Goal: Complete application form

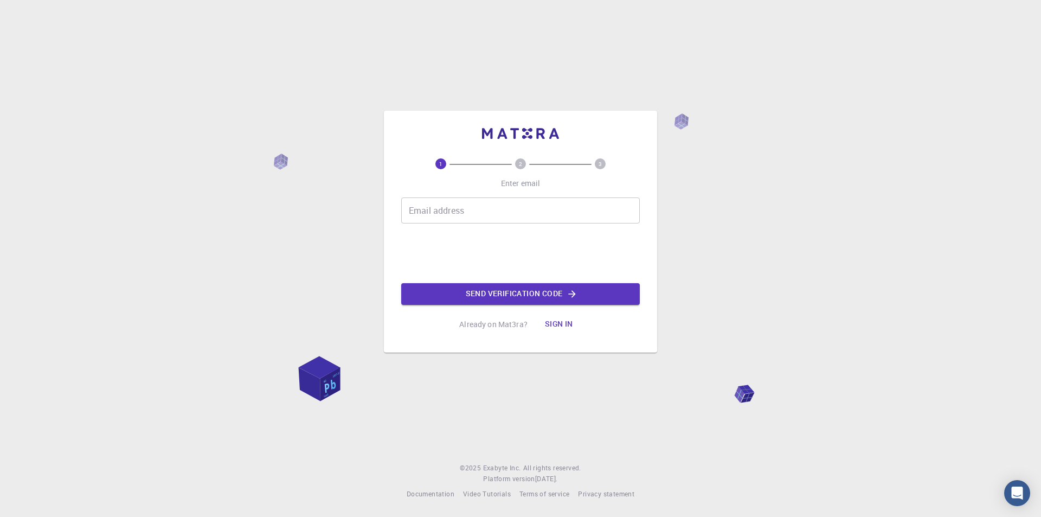
click at [481, 213] on input "Email address" at bounding box center [520, 210] width 239 height 26
type input "[EMAIL_ADDRESS][DOMAIN_NAME]"
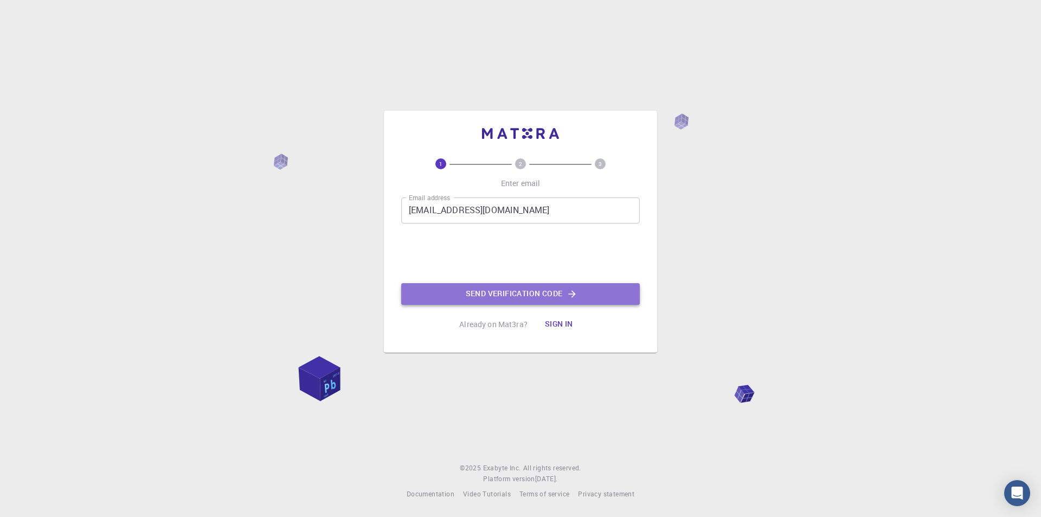
click at [492, 295] on button "Send verification code" at bounding box center [520, 294] width 239 height 22
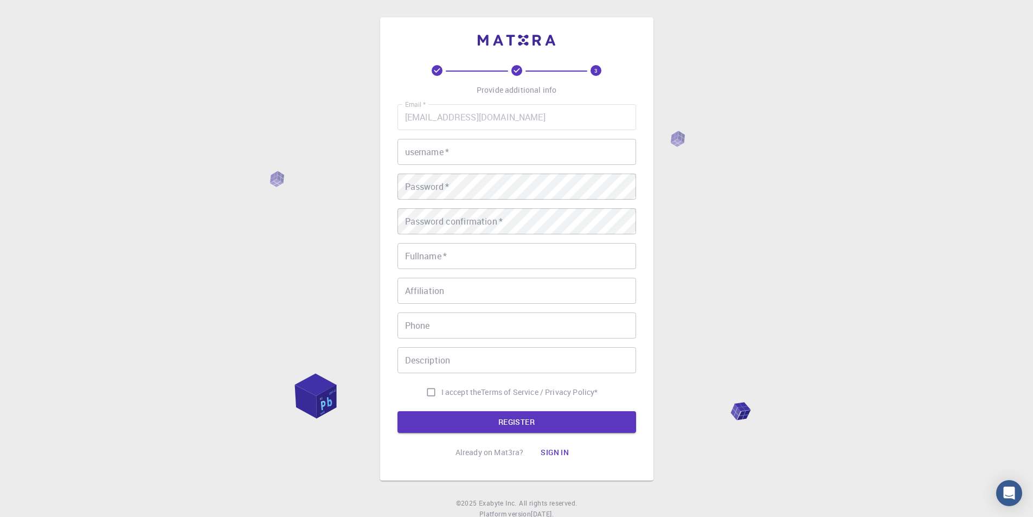
click at [492, 154] on input "username   *" at bounding box center [516, 152] width 239 height 26
type input "Sirojiddin"
click at [499, 265] on input "Fullname   *" at bounding box center [516, 256] width 239 height 26
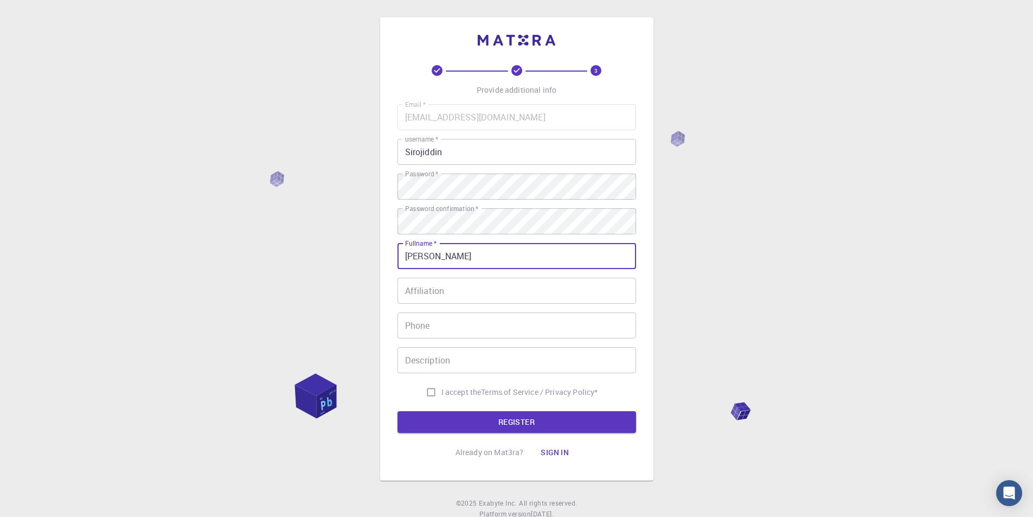
type input "[PERSON_NAME]"
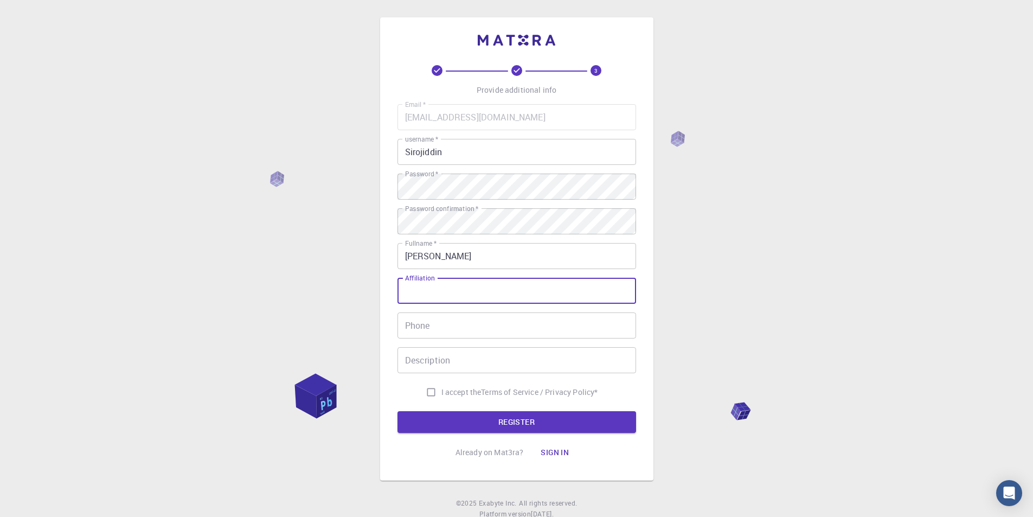
click at [486, 292] on input "Affiliation" at bounding box center [516, 291] width 239 height 26
type input "Teacher"
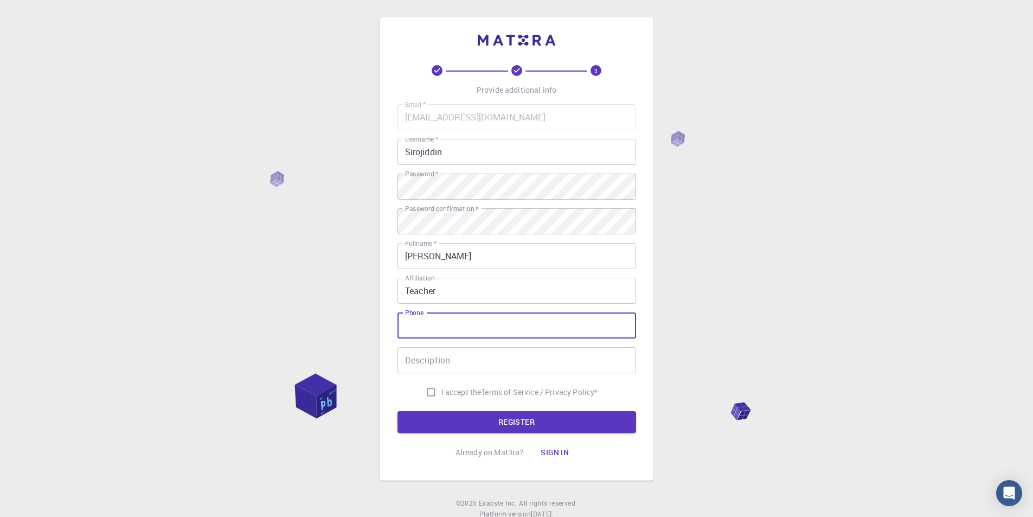
click at [474, 324] on input "Phone" at bounding box center [516, 325] width 239 height 26
type input "+998975324636"
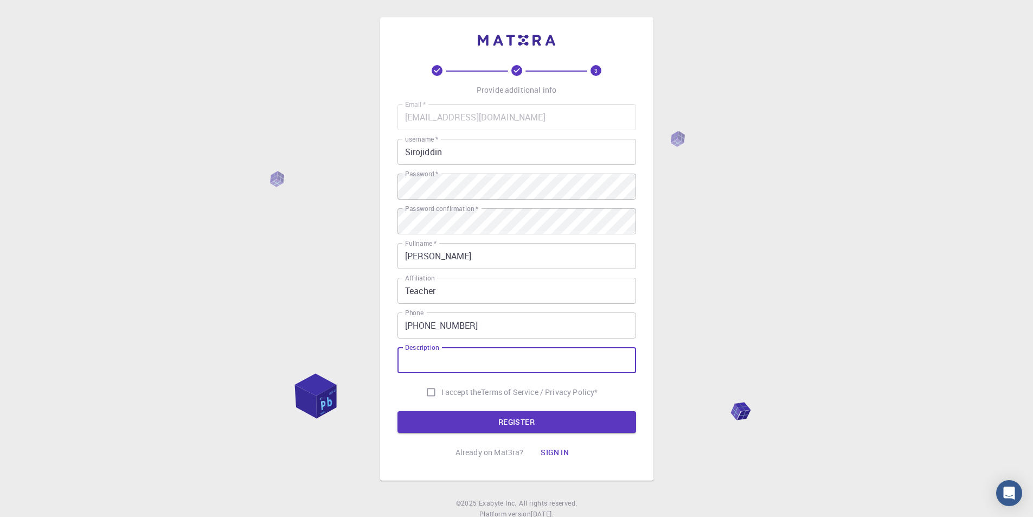
click at [472, 359] on input "Description" at bounding box center [516, 360] width 239 height 26
click at [464, 364] on input "Description" at bounding box center [516, 360] width 239 height 26
type input "learning"
click at [431, 394] on input "I accept the Terms of Service / Privacy Policy *" at bounding box center [431, 392] width 21 height 21
checkbox input "true"
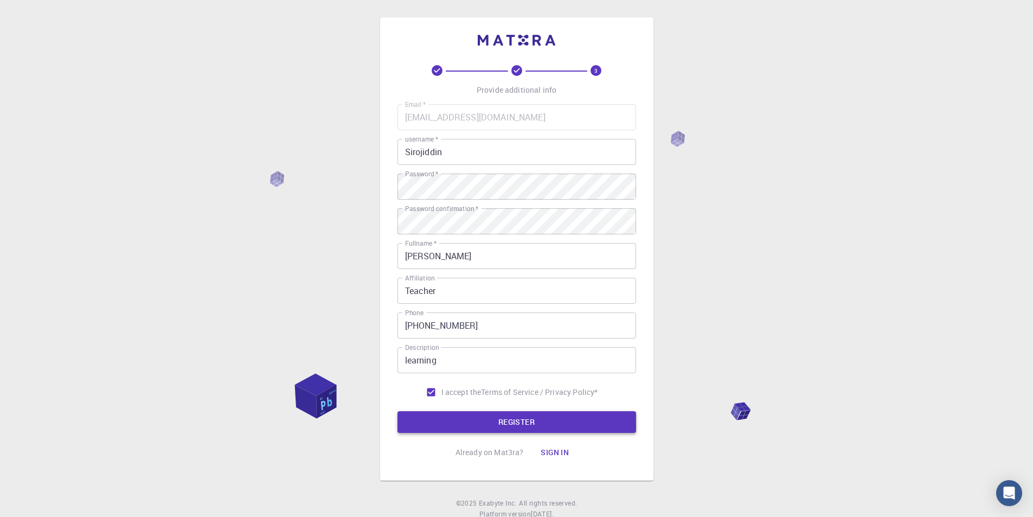
click at [502, 420] on button "REGISTER" at bounding box center [516, 422] width 239 height 22
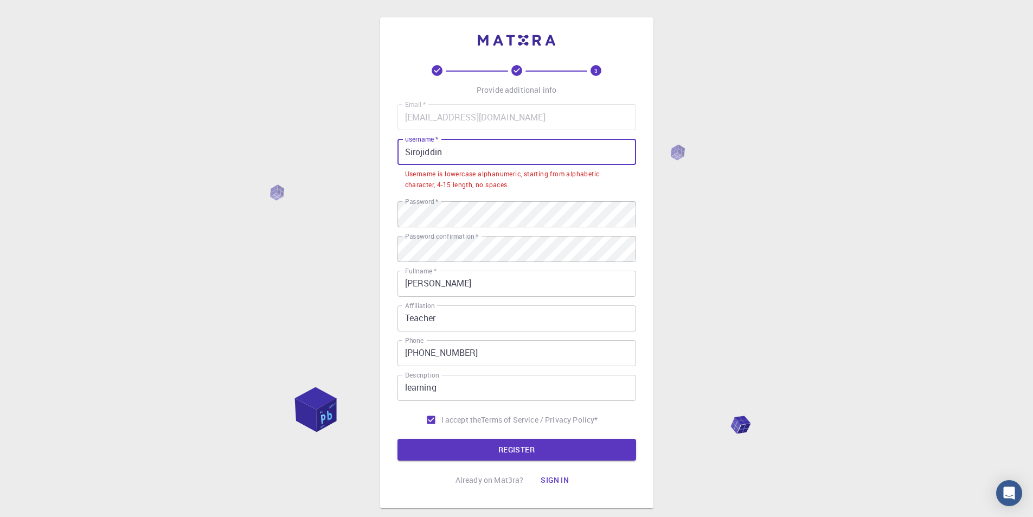
click at [389, 153] on div "3 Provide additional info Email   * teacher.khan707@gmail.com Email   * usernam…" at bounding box center [516, 262] width 273 height 491
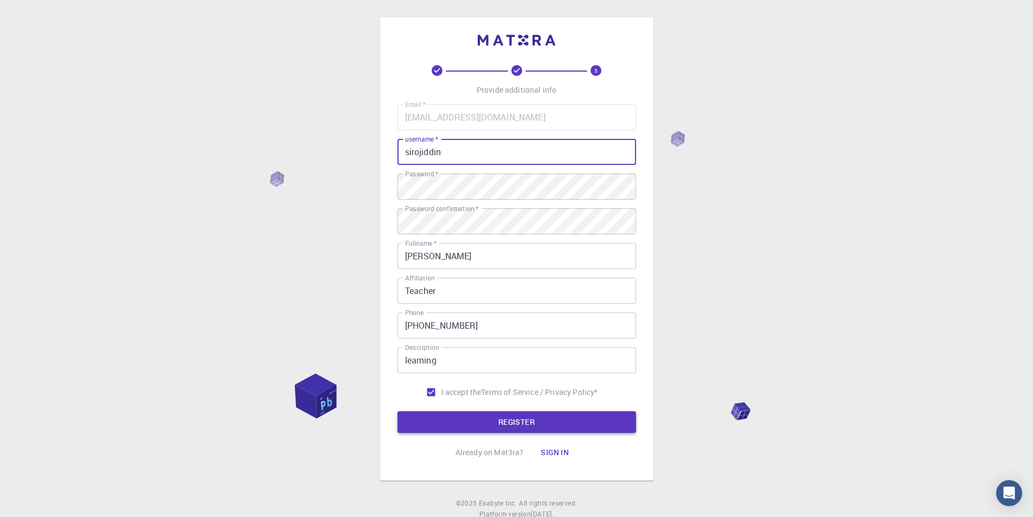
type input "sirojiddin"
click at [522, 422] on button "REGISTER" at bounding box center [516, 422] width 239 height 22
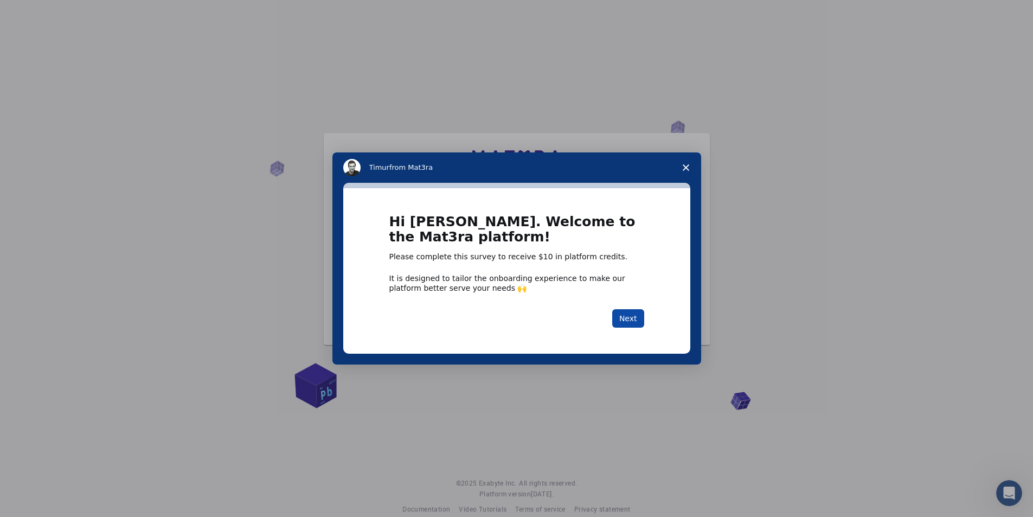
click at [628, 323] on button "Next" at bounding box center [628, 318] width 32 height 18
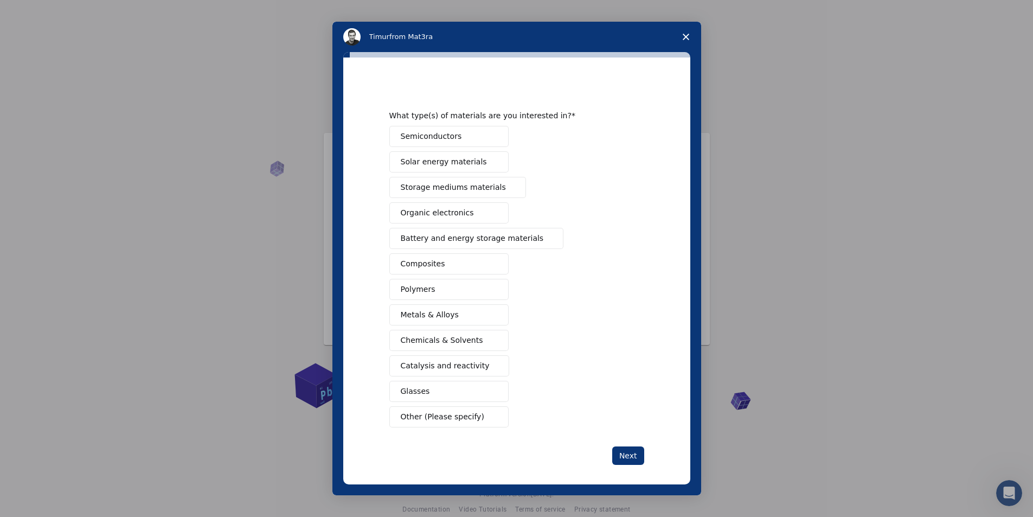
click at [539, 309] on div "Semiconductors Solar energy materials Storage mediums materials Organic electro…" at bounding box center [516, 276] width 255 height 301
click at [444, 418] on span "Other (Please specify)" at bounding box center [443, 416] width 84 height 11
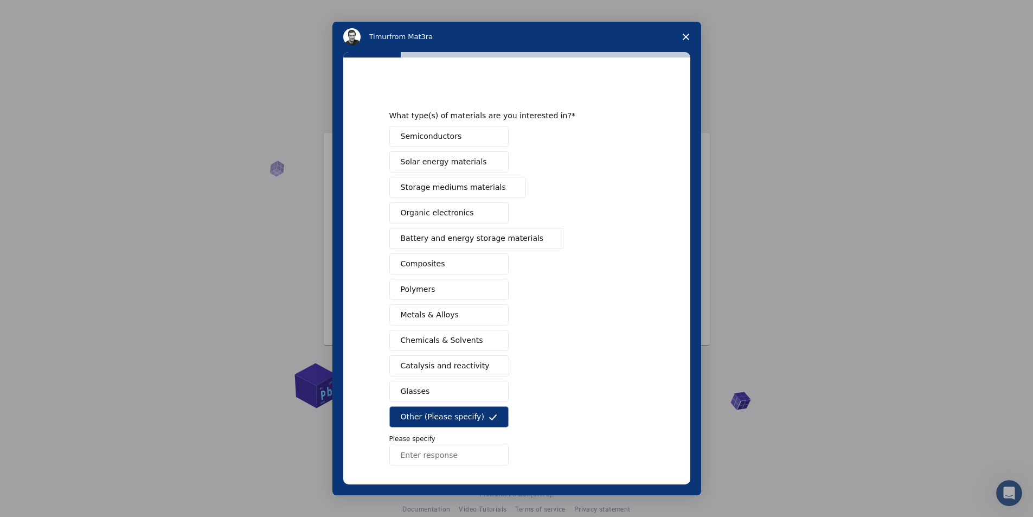
scroll to position [44, 0]
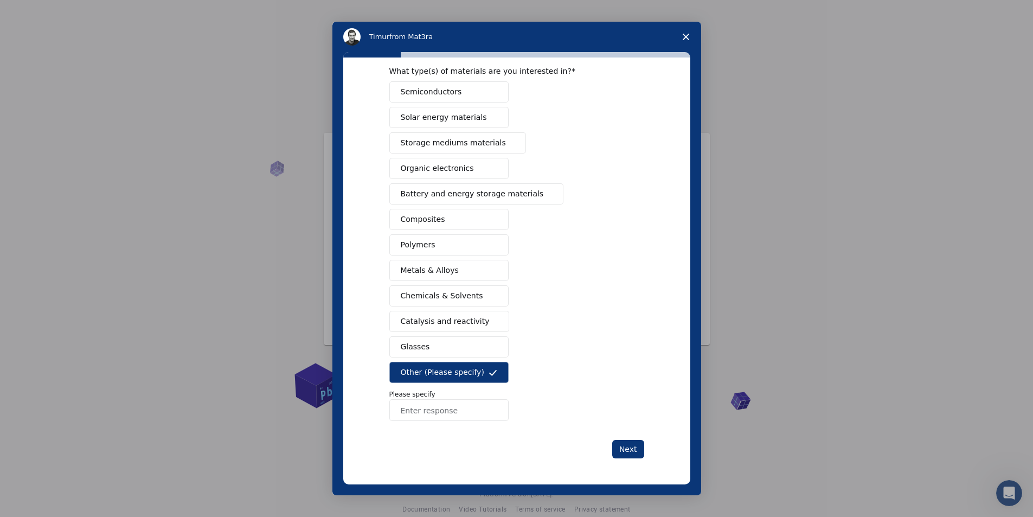
click at [454, 415] on input "Enter response" at bounding box center [448, 410] width 119 height 22
type input "Grounwater modeling"
click at [624, 446] on button "Next" at bounding box center [628, 449] width 32 height 18
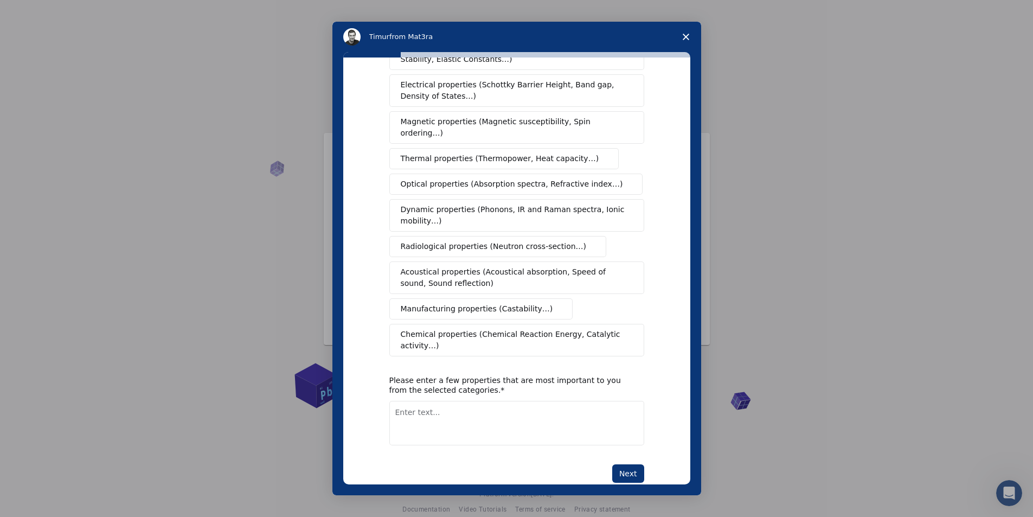
scroll to position [63, 0]
drag, startPoint x: 458, startPoint y: 368, endPoint x: 383, endPoint y: 356, distance: 76.3
click at [383, 356] on div "What type(s) of properties are you interested in? Mechanical properties (Surfac…" at bounding box center [516, 270] width 347 height 427
copy div "Please enter a few properties that are most important to you from the selected …"
click at [474, 374] on div "Please enter a few properties that are most important to you from the selected …" at bounding box center [508, 384] width 239 height 20
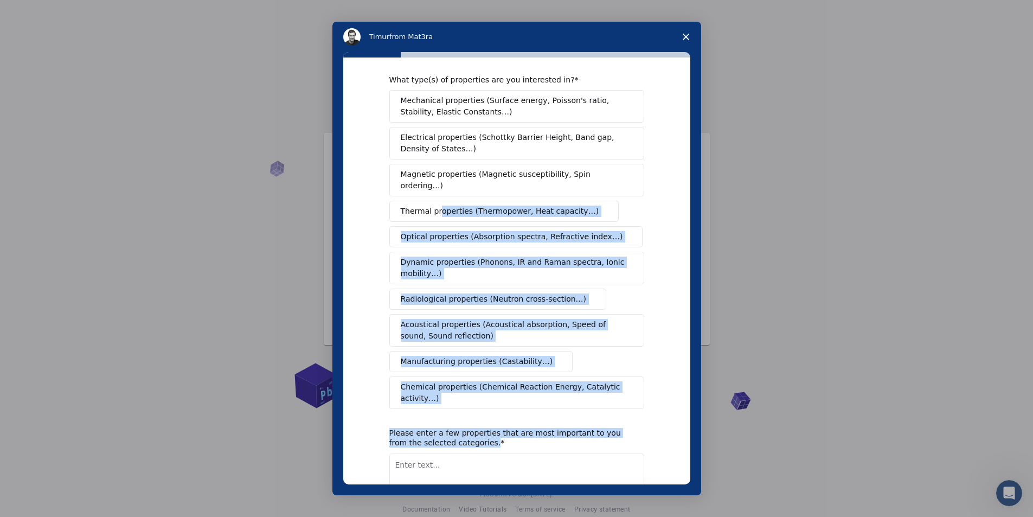
scroll to position [0, 0]
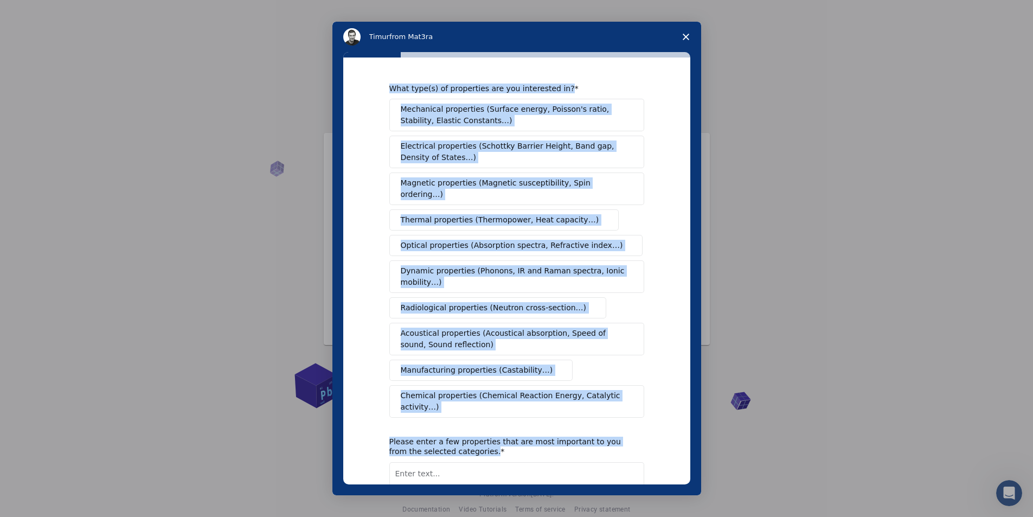
drag, startPoint x: 465, startPoint y: 367, endPoint x: 386, endPoint y: 88, distance: 289.7
click at [386, 88] on div "What type(s) of properties are you interested in? Mechanical properties (Surfac…" at bounding box center [516, 270] width 347 height 427
copy div "What type(s) of properties are you interested in? Mechanical properties (Surfac…"
click at [472, 436] on div "Please enter a few properties that are most important to you from the selected …" at bounding box center [508, 446] width 239 height 20
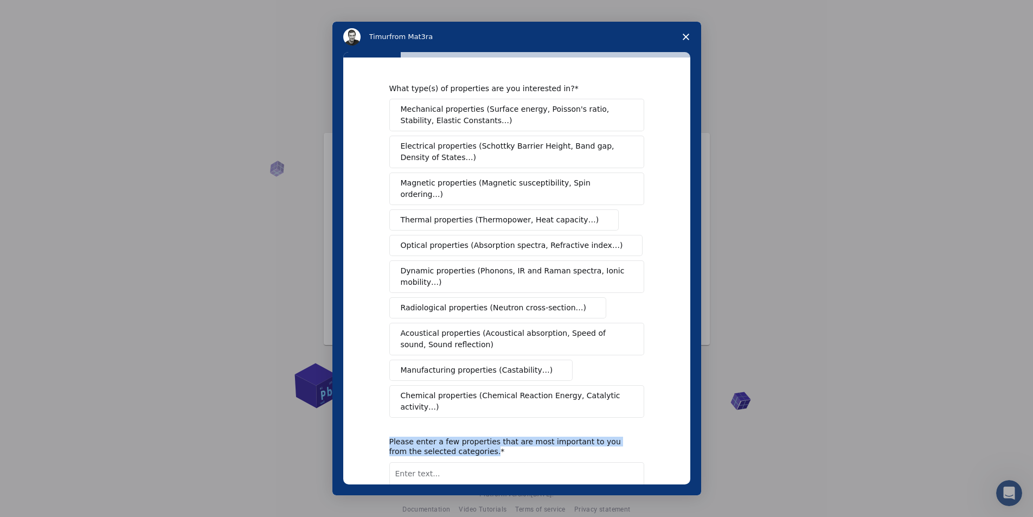
drag, startPoint x: 460, startPoint y: 432, endPoint x: 385, endPoint y: 422, distance: 75.4
click at [385, 422] on div "What type(s) of properties are you interested in? Mechanical properties (Surfac…" at bounding box center [516, 270] width 347 height 427
copy div "Please enter a few properties that are most important to you from the selected …"
click at [500, 462] on textarea "Enter text..." at bounding box center [516, 484] width 255 height 44
paste textarea ""For groundwater modeling, the most important properties are stability, elastic…"
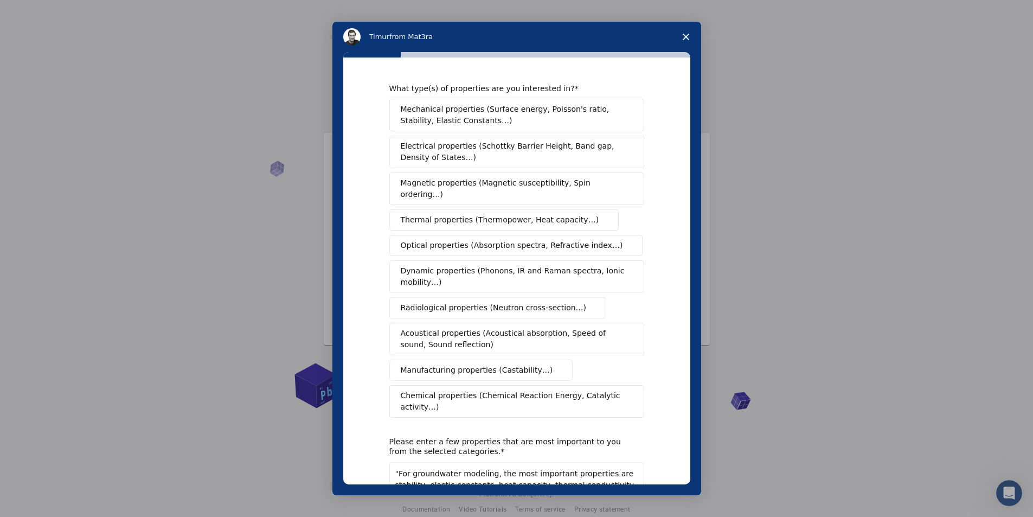
click at [396, 462] on textarea ""For groundwater modeling, the most important properties are stability, elastic…" at bounding box center [516, 484] width 255 height 44
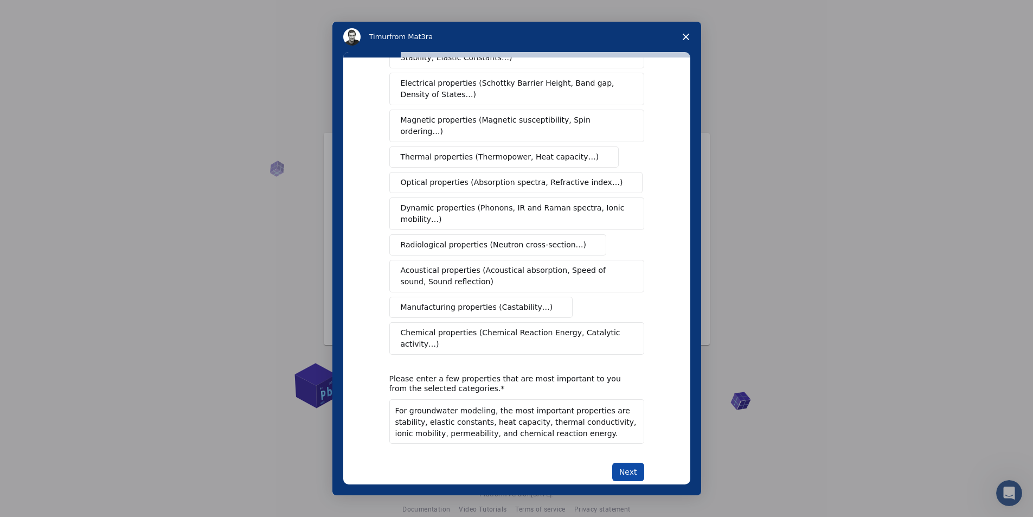
type textarea "For groundwater modeling, the most important properties are stability, elastic …"
click at [624, 463] on button "Next" at bounding box center [628, 472] width 32 height 18
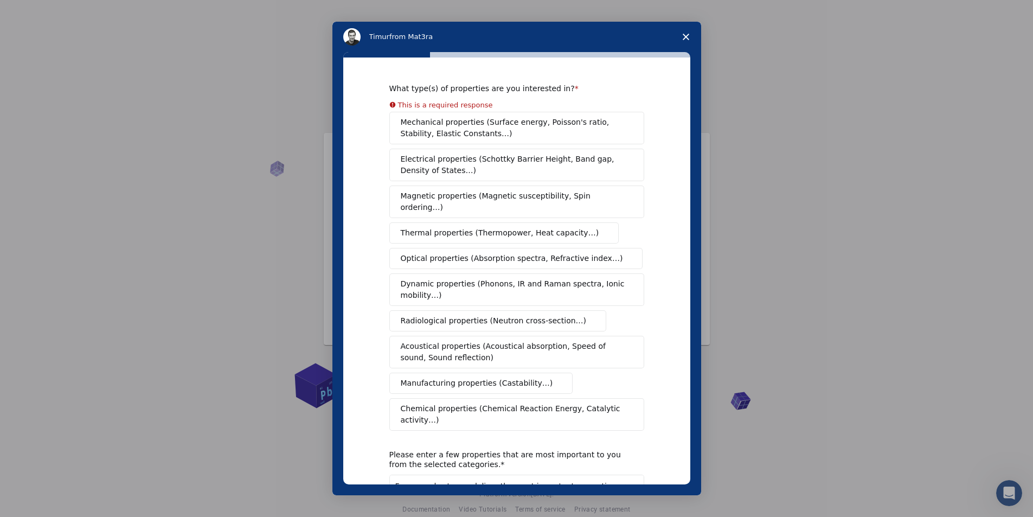
click at [436, 125] on span "Mechanical properties (Surface energy, Poisson's ratio, Stability, Elastic Cons…" at bounding box center [514, 128] width 226 height 23
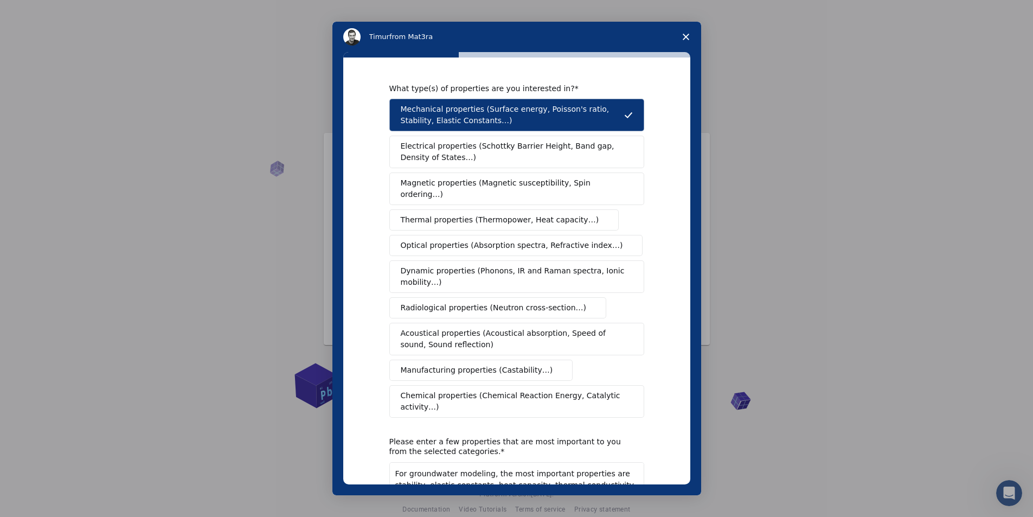
click at [626, 117] on icon "Intercom messenger" at bounding box center [628, 115] width 9 height 9
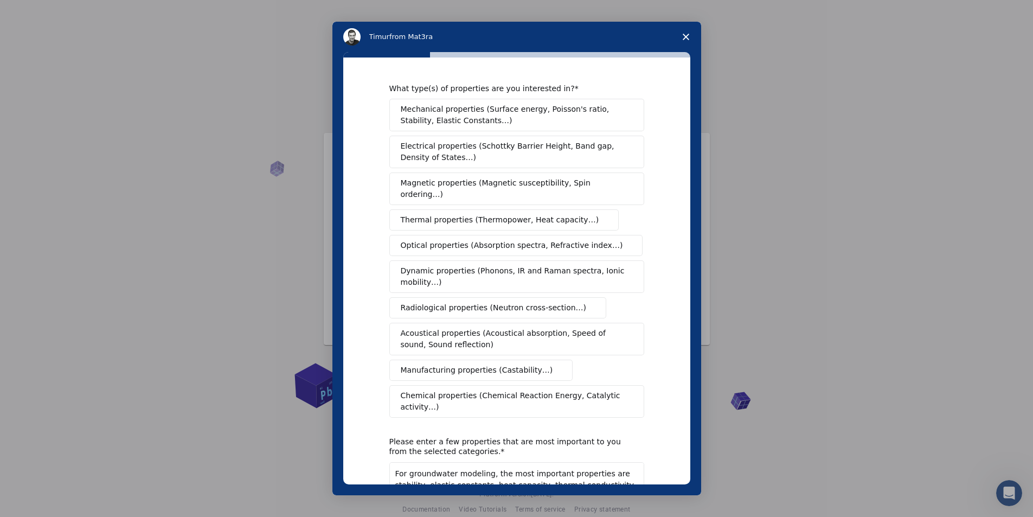
click at [470, 265] on span "Dynamic properties (Phonons, IR and Raman spectra, Ionic mobility…)" at bounding box center [513, 276] width 225 height 23
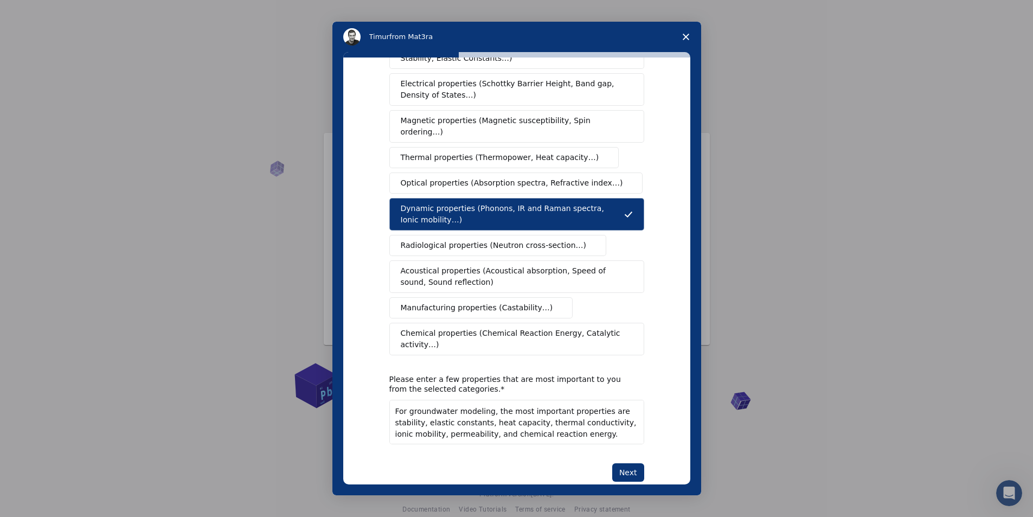
scroll to position [63, 0]
click at [631, 463] on button "Next" at bounding box center [628, 472] width 32 height 18
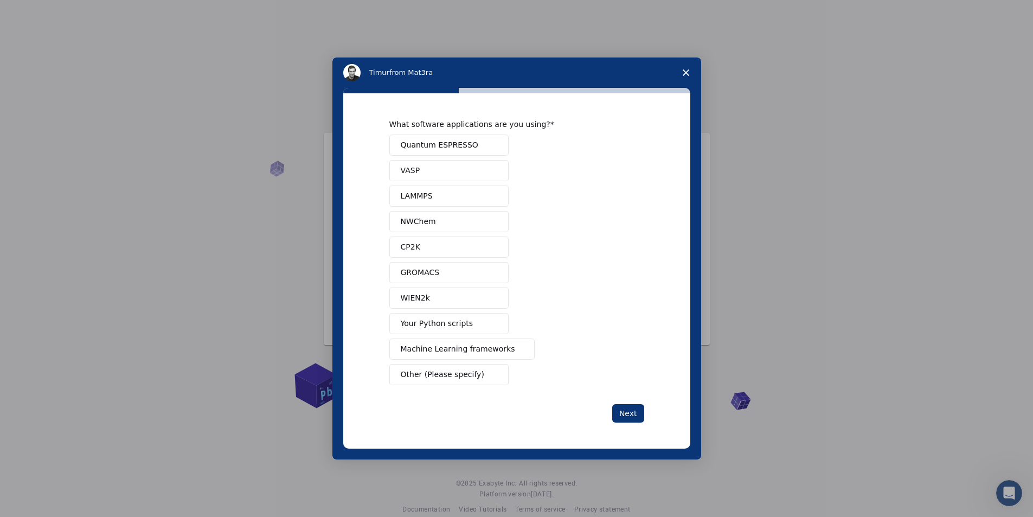
scroll to position [0, 0]
click at [472, 324] on button "Your Python scripts" at bounding box center [448, 323] width 119 height 21
click at [628, 414] on button "Next" at bounding box center [628, 413] width 32 height 18
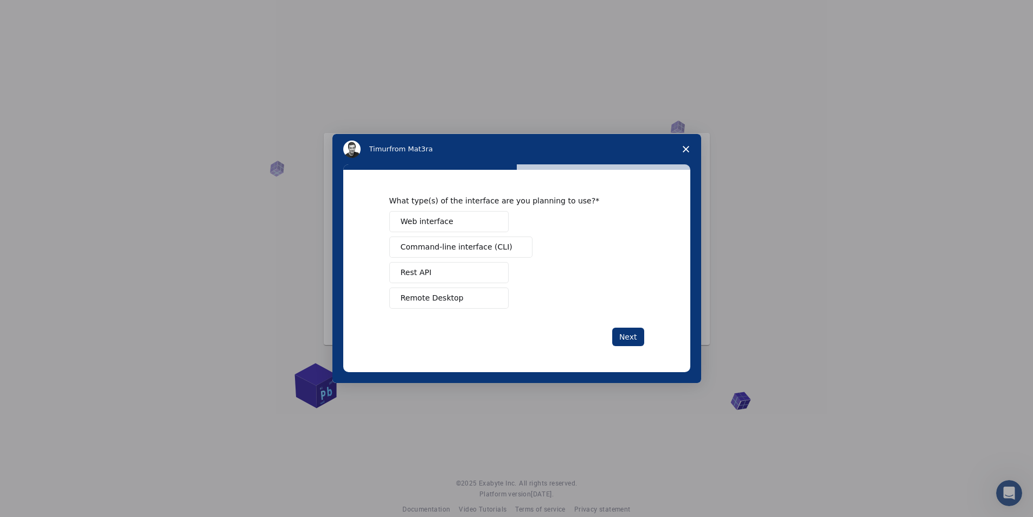
click at [435, 219] on span "Web interface" at bounding box center [427, 221] width 53 height 11
click at [635, 336] on button "Next" at bounding box center [628, 336] width 32 height 18
click at [447, 248] on span "Perform research" at bounding box center [433, 246] width 65 height 11
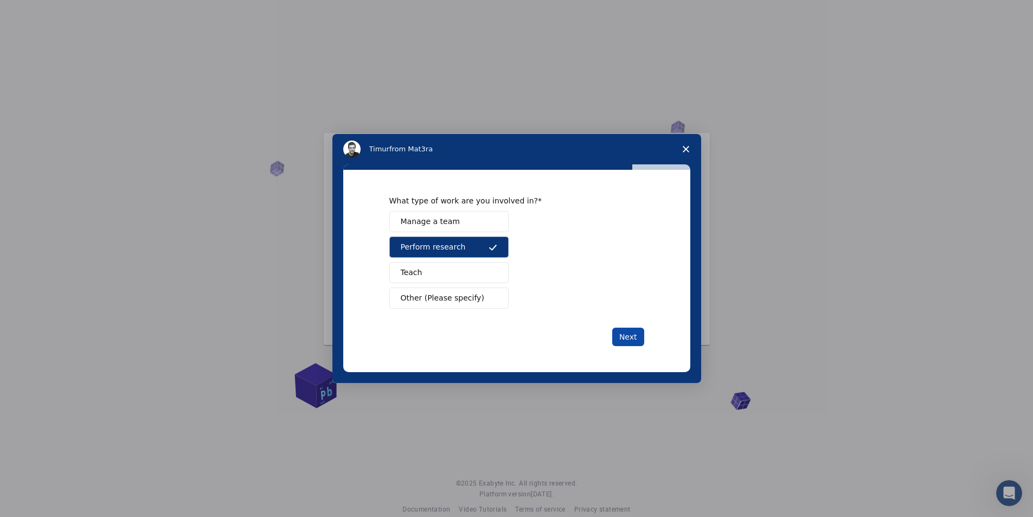
click at [627, 335] on button "Next" at bounding box center [628, 336] width 32 height 18
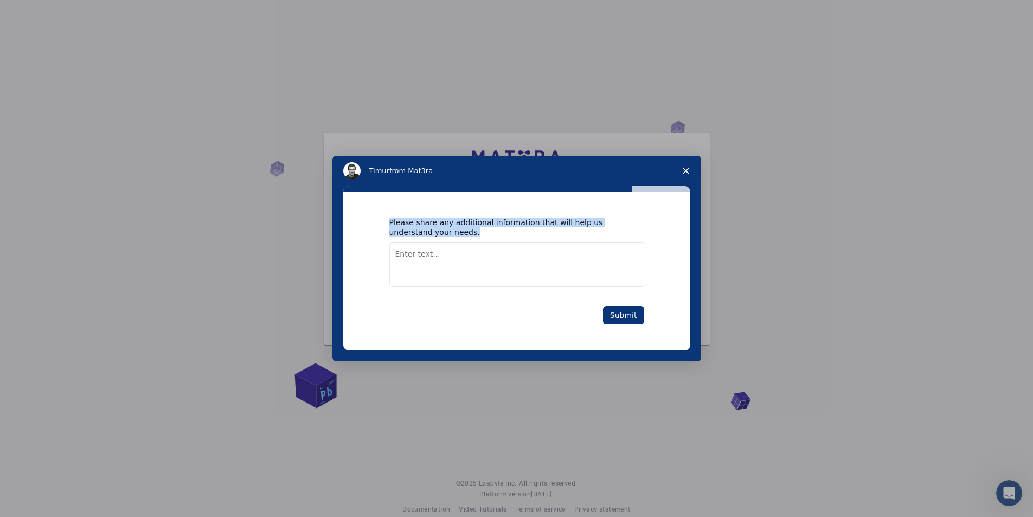
drag, startPoint x: 428, startPoint y: 234, endPoint x: 380, endPoint y: 221, distance: 50.1
click at [380, 221] on div "Please share any additional information that will help us understand your needs…" at bounding box center [516, 270] width 347 height 159
copy div "Please share any additional information that will help us understand your needs."
click at [539, 259] on textarea "Enter text..." at bounding box center [516, 264] width 255 height 44
paste textarea "My research focuses on groundwater modeling, specifically analyzing the interac…"
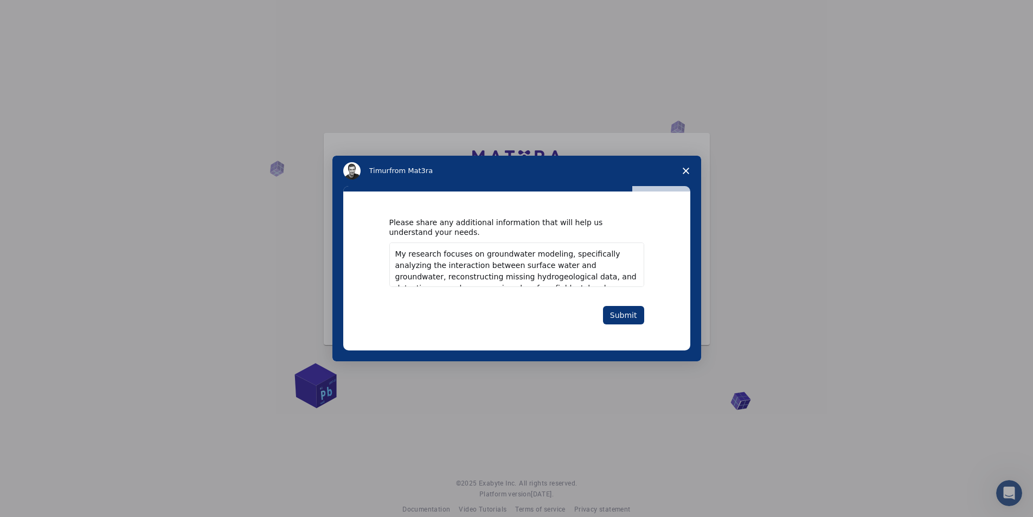
scroll to position [19, 0]
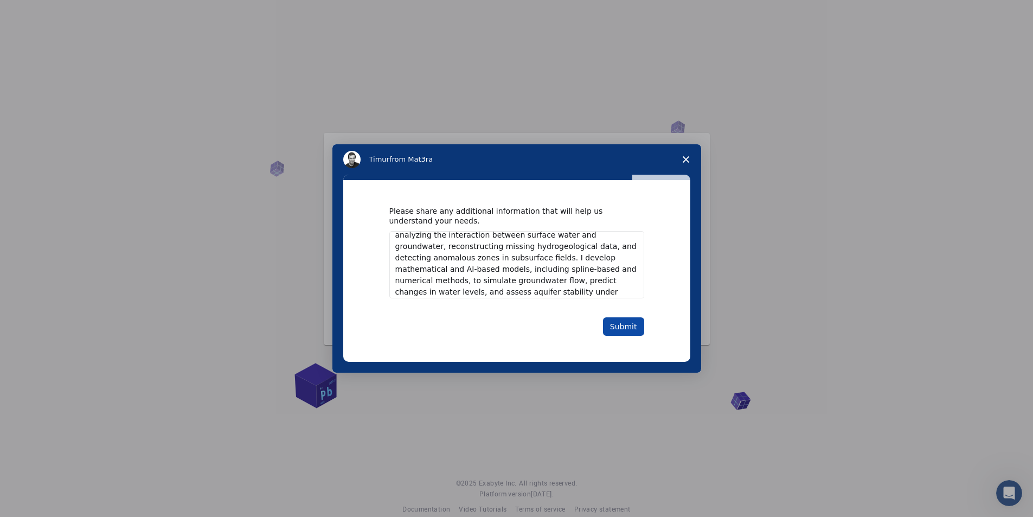
type textarea "My research focuses on groundwater modeling, specifically analyzing the interac…"
click at [631, 327] on button "Submit" at bounding box center [623, 326] width 41 height 18
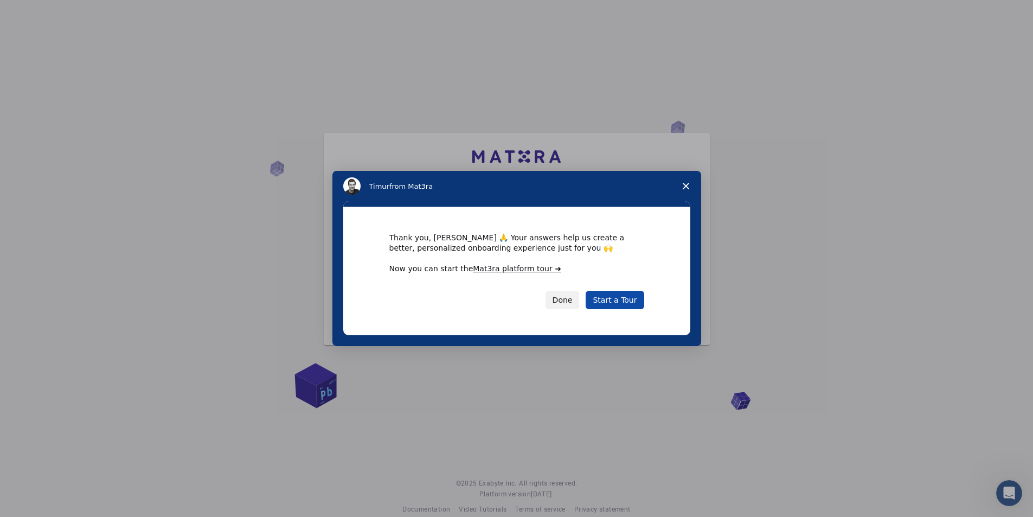
click at [622, 299] on link "Start a Tour" at bounding box center [615, 300] width 58 height 18
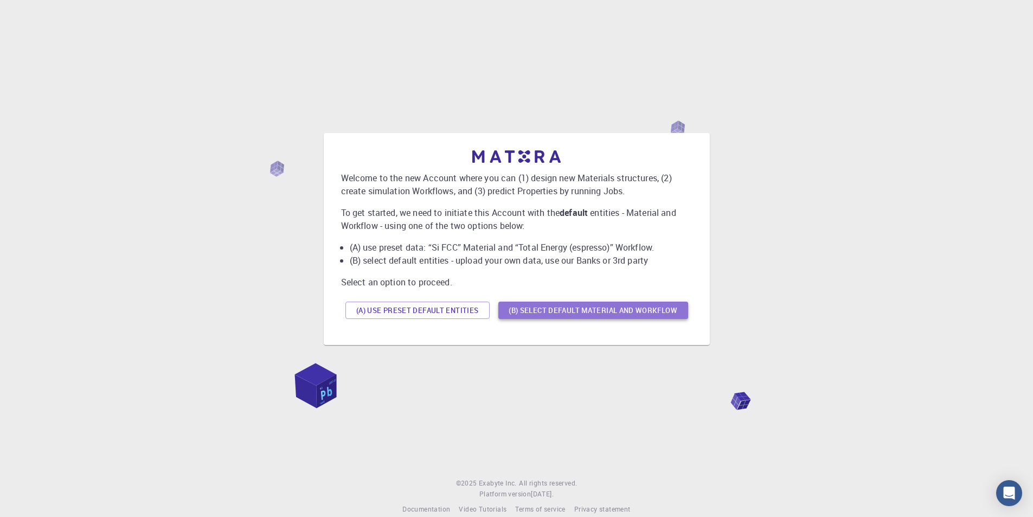
click at [660, 311] on button "(B) Select default material and workflow" at bounding box center [593, 309] width 190 height 17
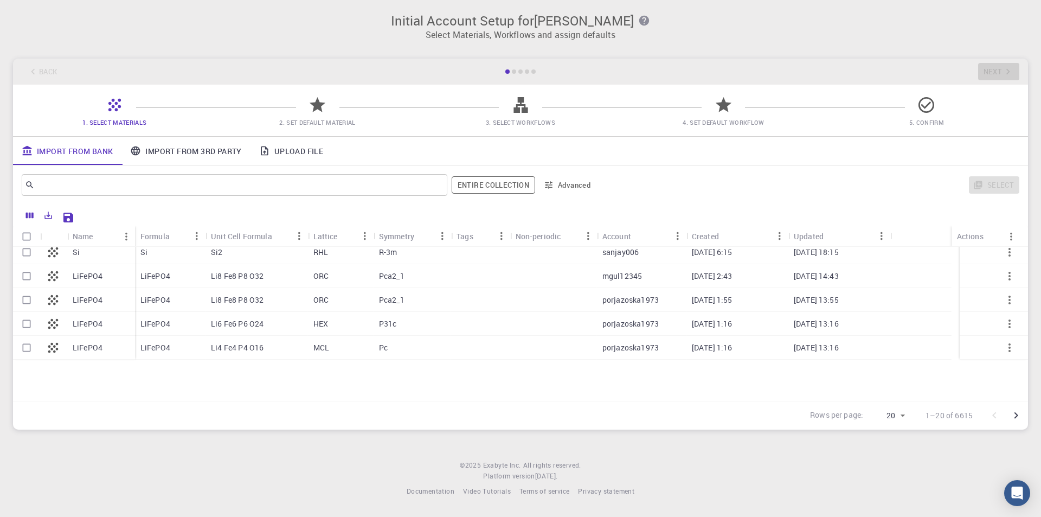
scroll to position [323, 0]
